Goal: Task Accomplishment & Management: Manage account settings

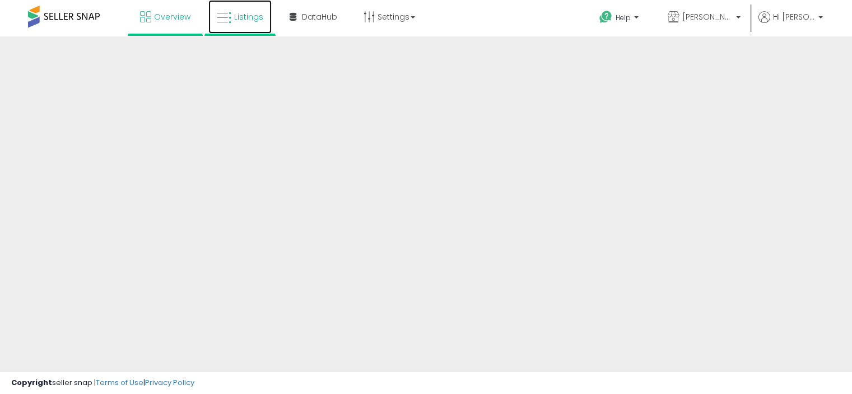
click at [260, 25] on link "Listings" at bounding box center [239, 17] width 63 height 34
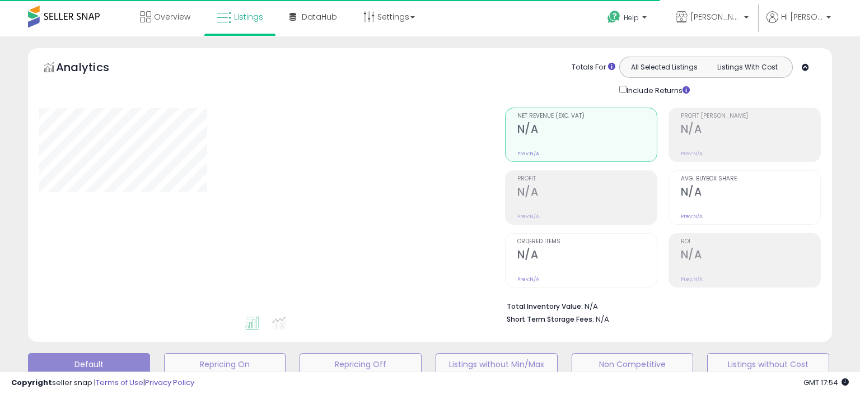
click at [457, 22] on div "Overview Listings" at bounding box center [276, 24] width 568 height 48
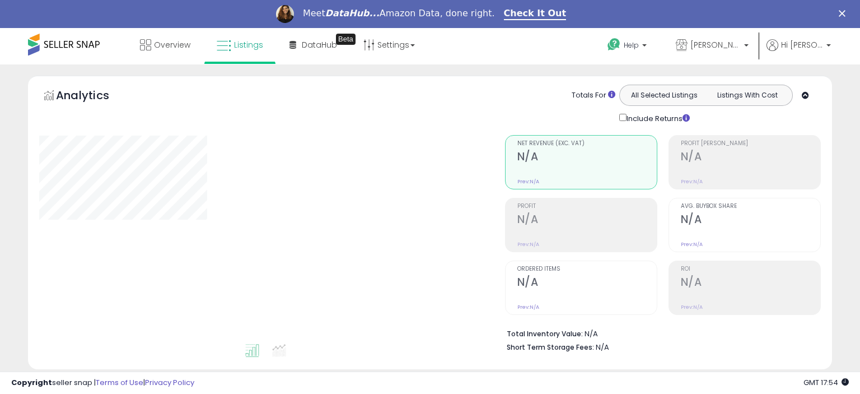
click at [4, 46] on div "Overview Listings Beta" at bounding box center [276, 52] width 568 height 48
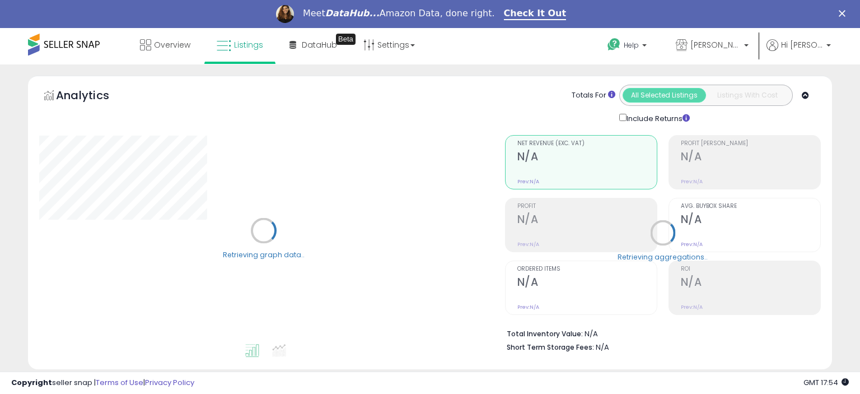
click at [469, 40] on div "Overview Listings Beta" at bounding box center [276, 52] width 568 height 48
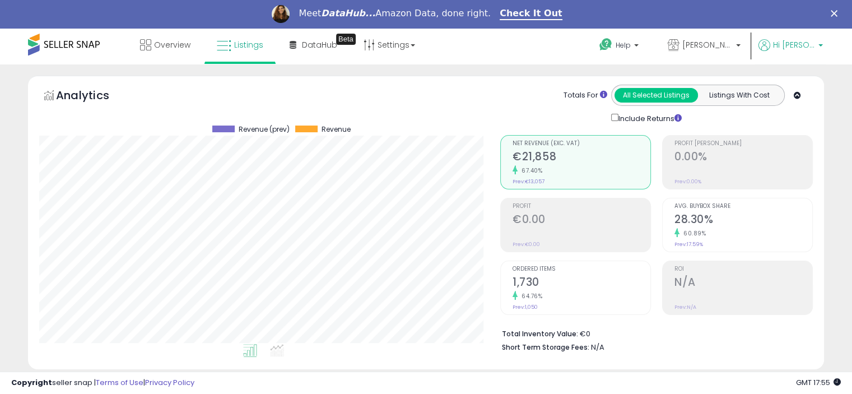
click at [798, 45] on span "Hi [PERSON_NAME]" at bounding box center [794, 44] width 42 height 11
click at [799, 146] on link "Logout" at bounding box center [797, 146] width 25 height 11
